Goal: Task Accomplishment & Management: Complete application form

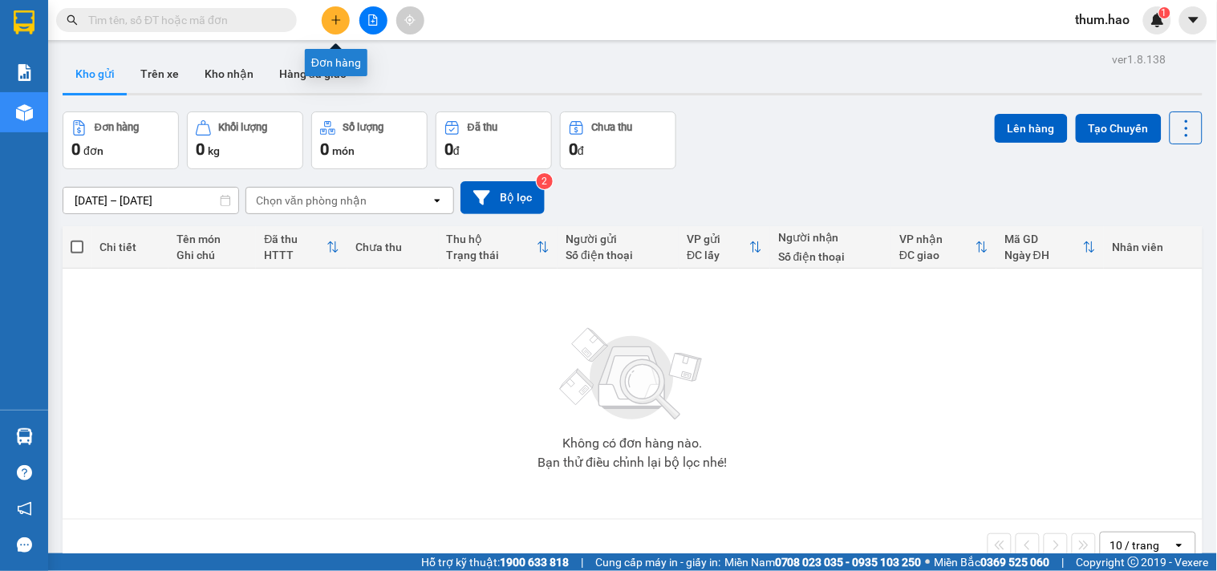
click at [345, 26] on button at bounding box center [336, 20] width 28 height 28
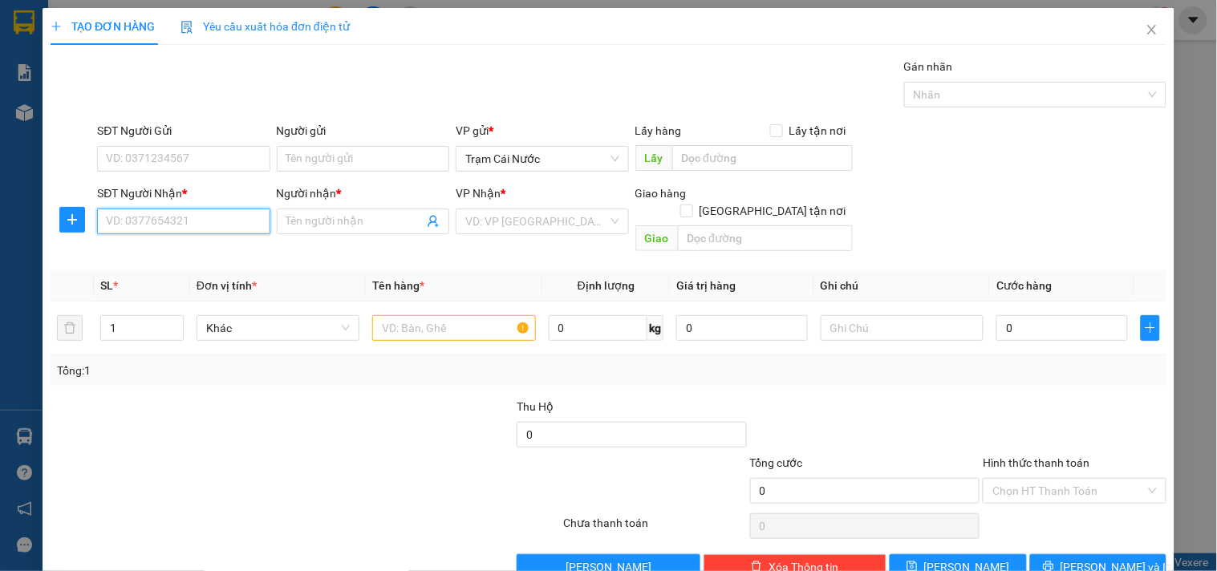
click at [196, 220] on input "SĐT Người Nhận *" at bounding box center [183, 222] width 172 height 26
type input "0919957158"
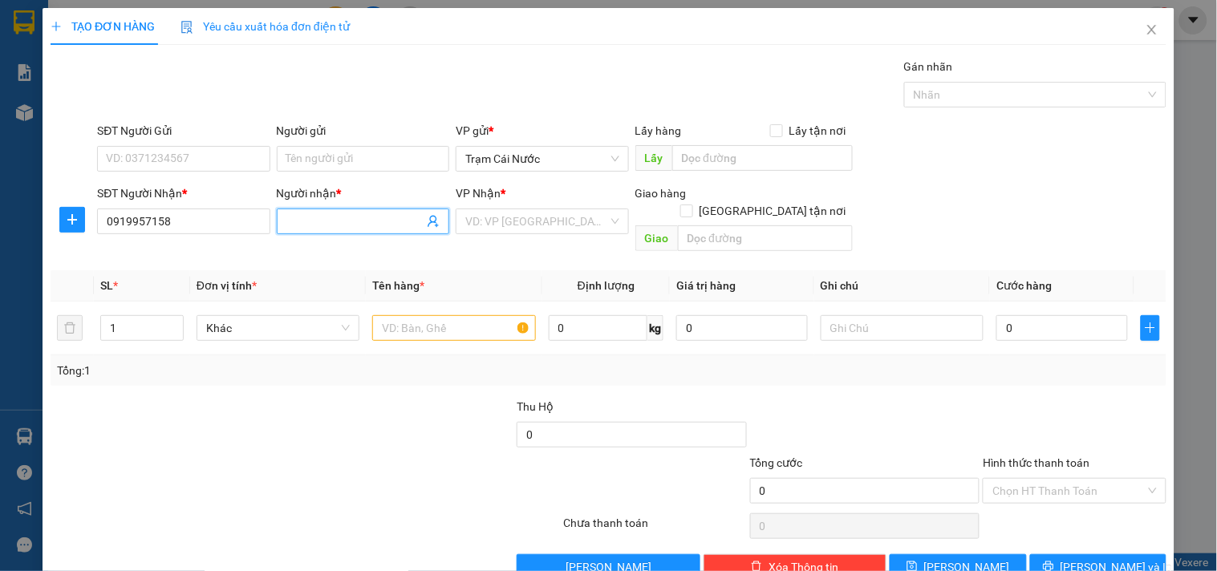
click at [343, 213] on input "Người nhận *" at bounding box center [354, 222] width 137 height 18
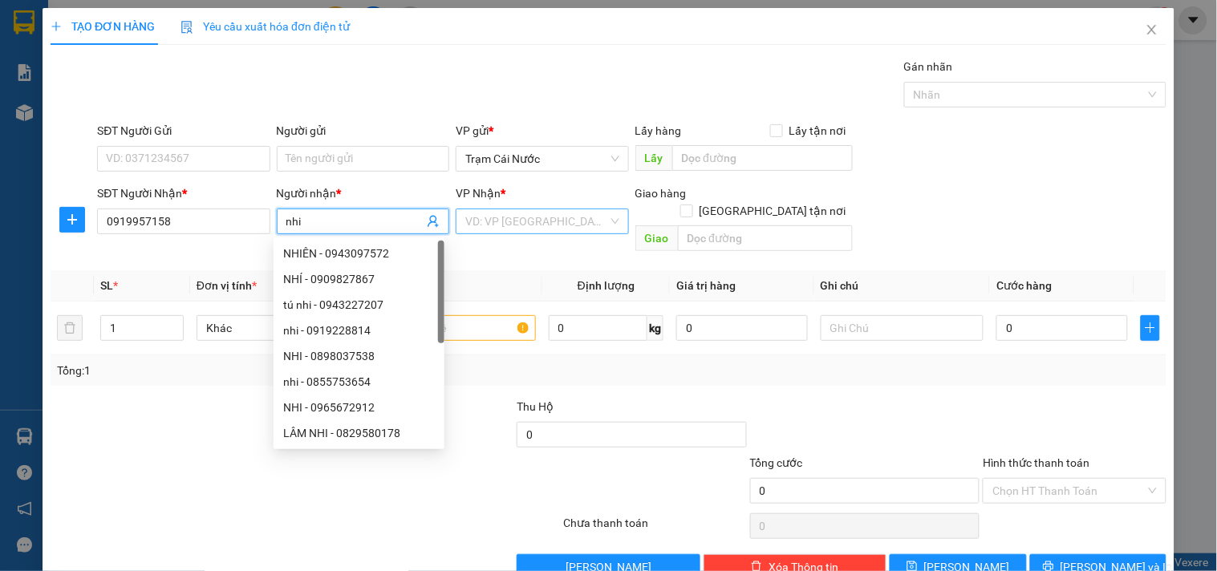
type input "nhi"
click at [530, 221] on input "search" at bounding box center [536, 221] width 142 height 24
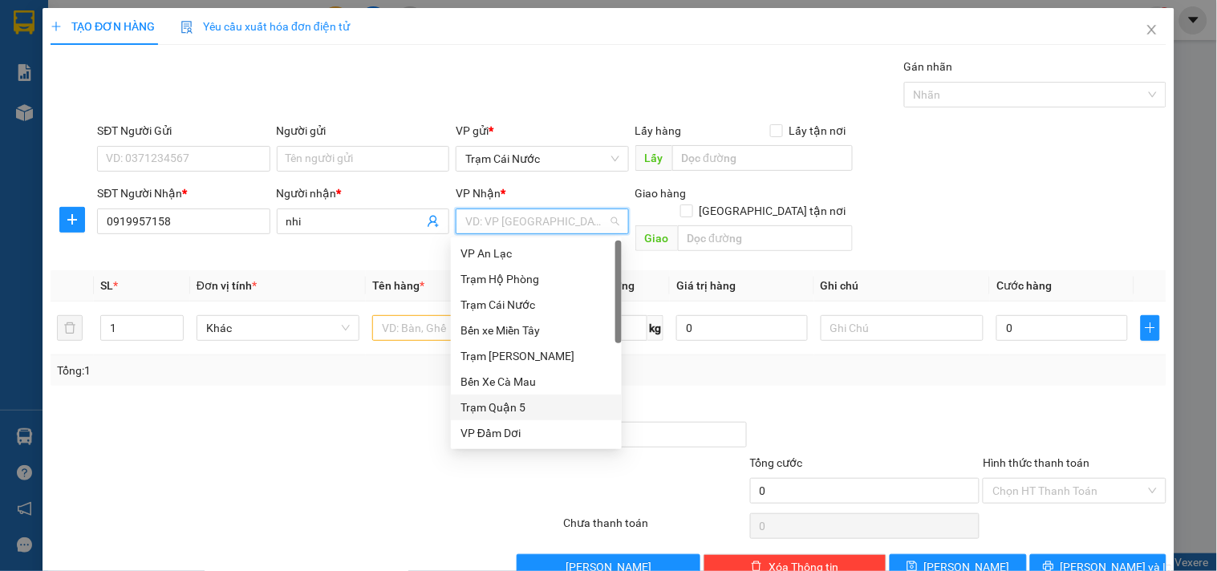
click at [513, 406] on div "Trạm Quận 5" at bounding box center [537, 408] width 152 height 18
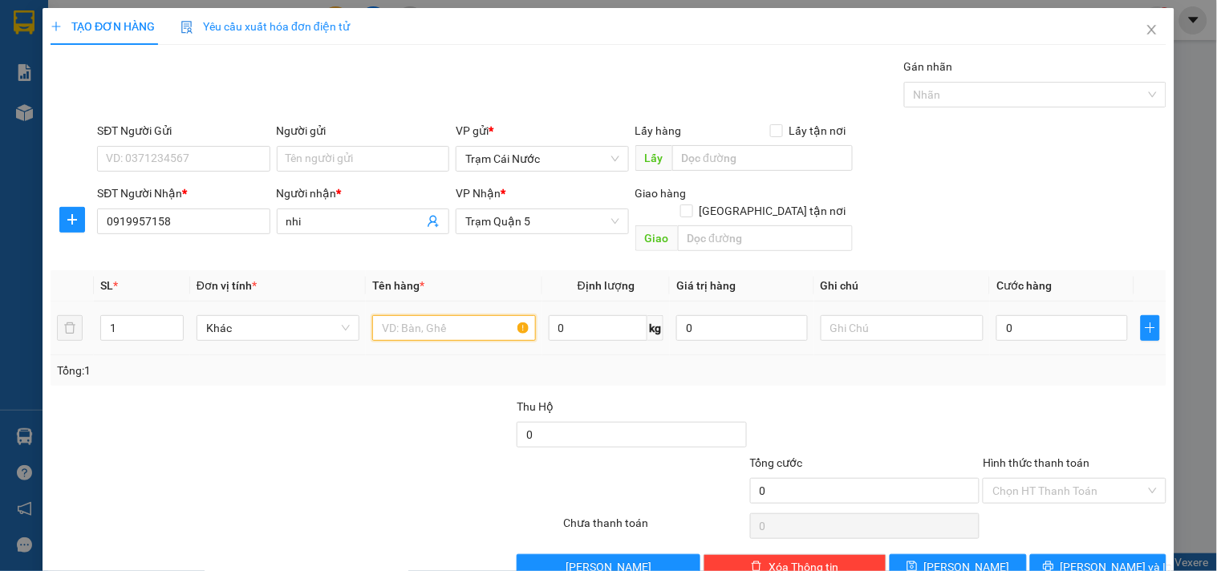
click at [472, 315] on input "text" at bounding box center [453, 328] width 163 height 26
type input "xop"
click at [1061, 312] on div "0" at bounding box center [1062, 328] width 132 height 32
click at [1055, 315] on input "0" at bounding box center [1062, 328] width 132 height 26
type input "005"
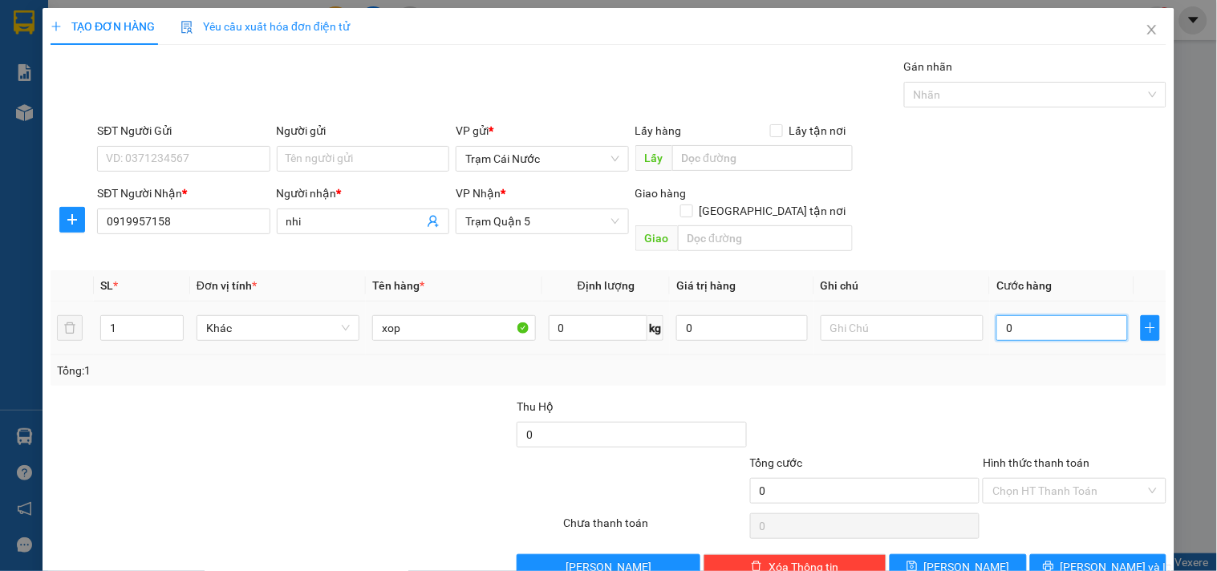
type input "5"
type input "0.050"
type input "50"
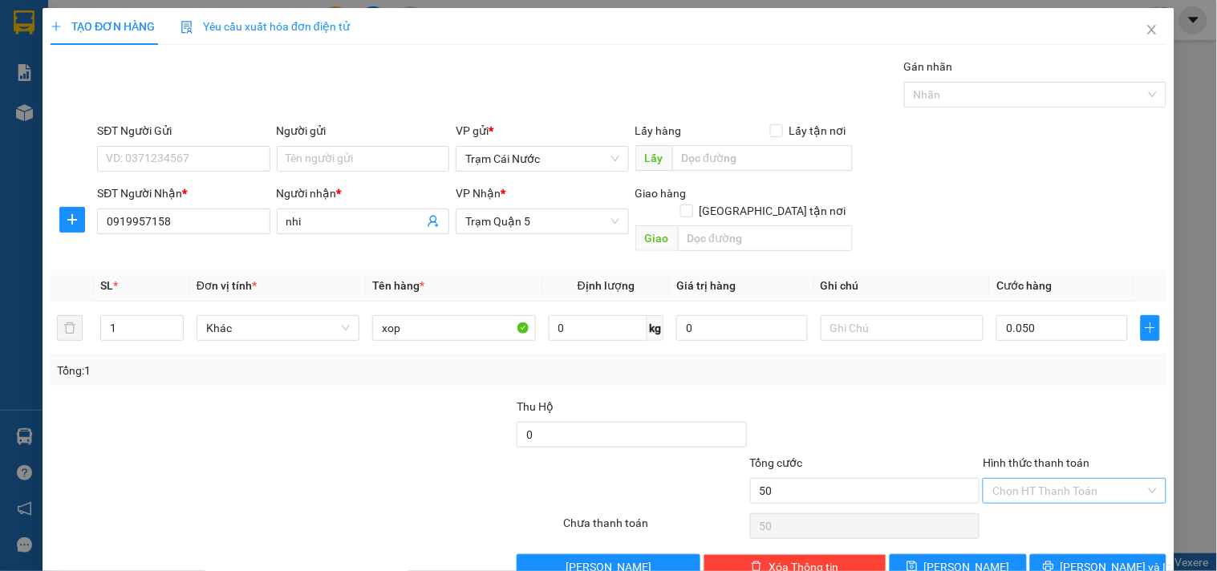
type input "50.000"
click at [999, 479] on input "Hình thức thanh toán" at bounding box center [1068, 491] width 152 height 24
click at [1027, 511] on div "Tại văn phòng" at bounding box center [1065, 506] width 162 height 18
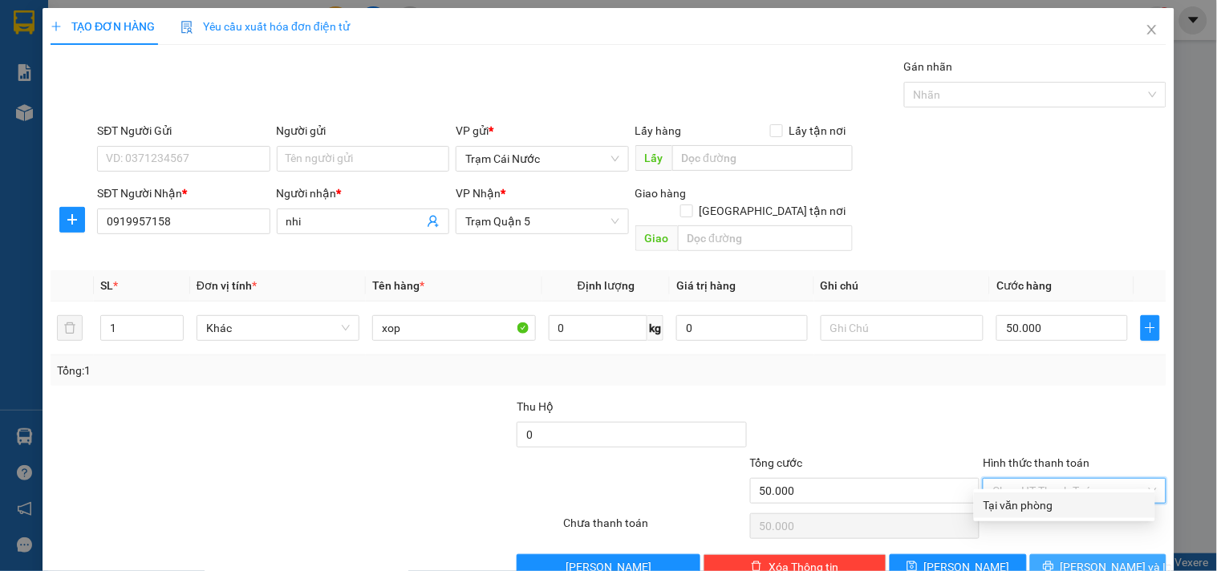
type input "0"
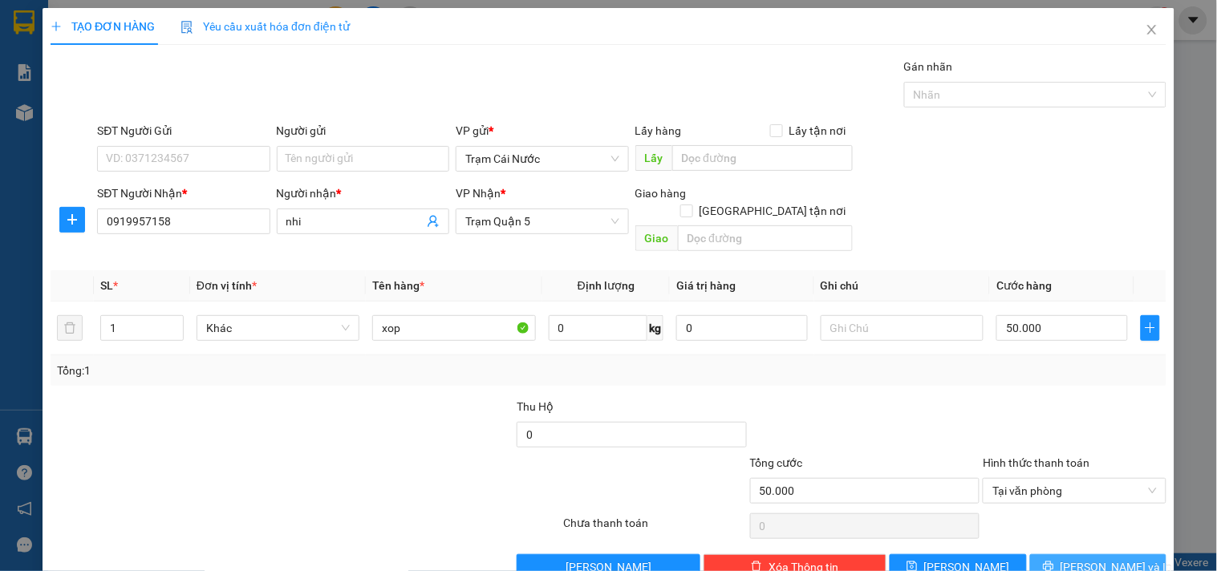
click at [1069, 554] on button "[PERSON_NAME] và In" at bounding box center [1098, 567] width 136 height 26
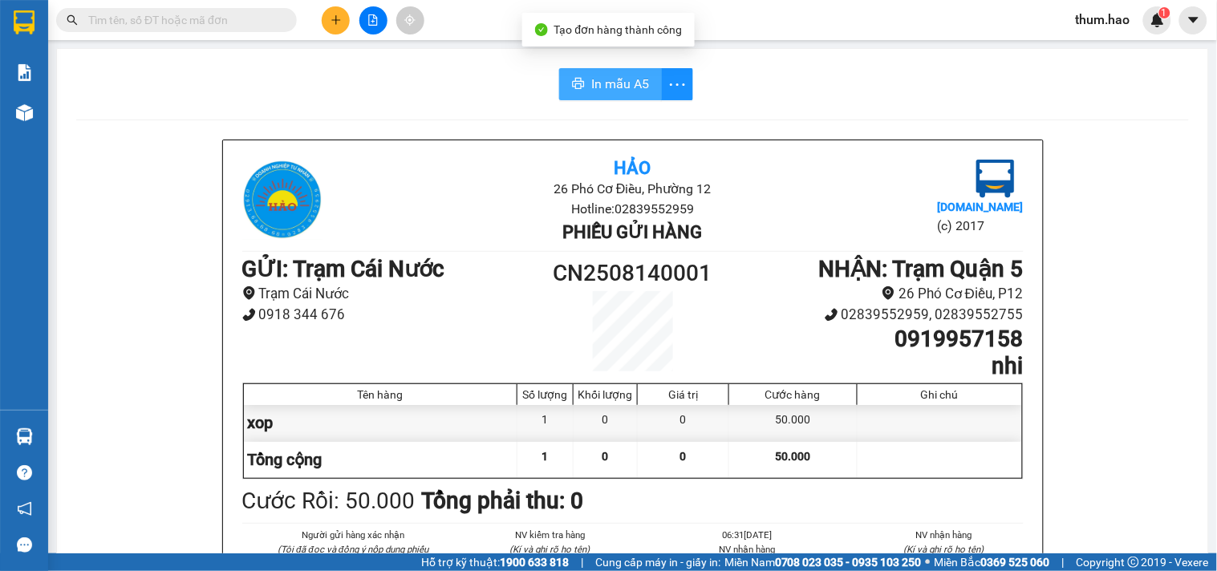
click at [603, 70] on button "In mẫu A5" at bounding box center [610, 84] width 103 height 32
click at [591, 75] on span "In mẫu A5" at bounding box center [620, 84] width 58 height 20
click at [619, 85] on span "In mẫu A5" at bounding box center [620, 84] width 58 height 20
